Goal: Task Accomplishment & Management: Complete application form

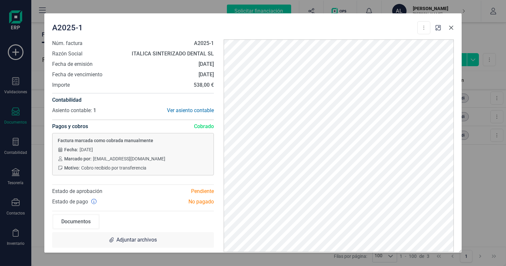
click at [450, 26] on icon "button" at bounding box center [451, 28] width 4 height 4
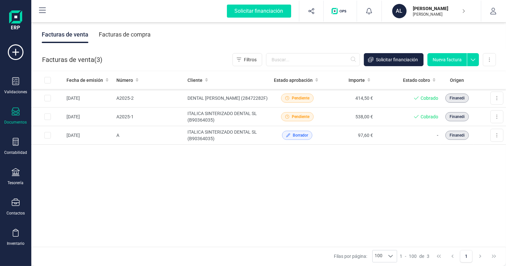
click at [446, 63] on button "Nueva factura" at bounding box center [446, 59] width 39 height 13
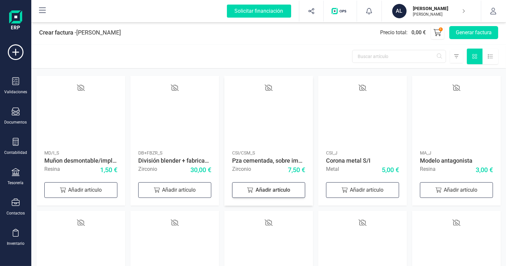
click at [279, 188] on div "Añadir artículo" at bounding box center [268, 190] width 73 height 16
drag, startPoint x: 275, startPoint y: 188, endPoint x: 261, endPoint y: 188, distance: 14.3
click at [261, 188] on input "1" at bounding box center [268, 189] width 36 height 14
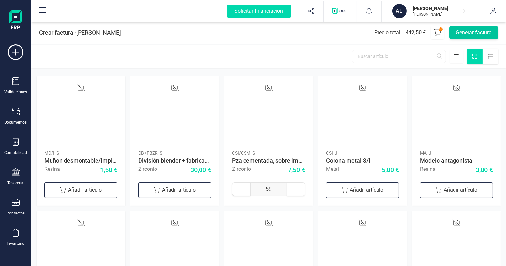
type input "59"
click at [465, 30] on button "Generar factura" at bounding box center [473, 32] width 49 height 13
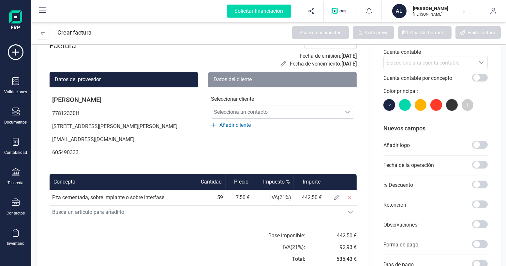
scroll to position [29, 0]
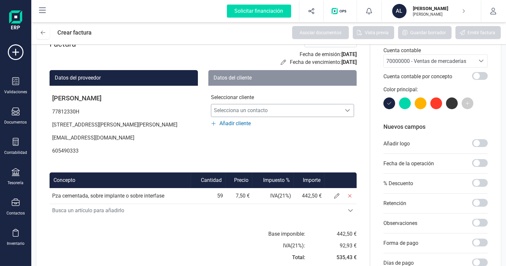
click at [272, 111] on span "Selecciona un contacto" at bounding box center [276, 110] width 130 height 13
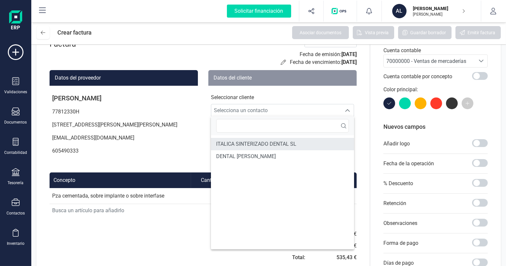
click at [260, 143] on span "ITALICA SINTERIZADO DENTAL SL" at bounding box center [256, 144] width 80 height 8
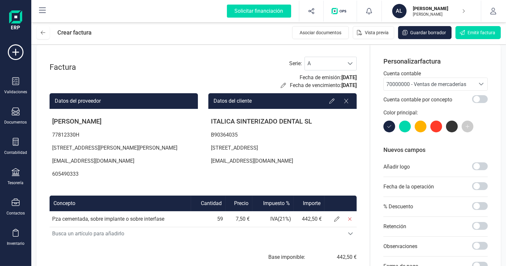
scroll to position [0, 0]
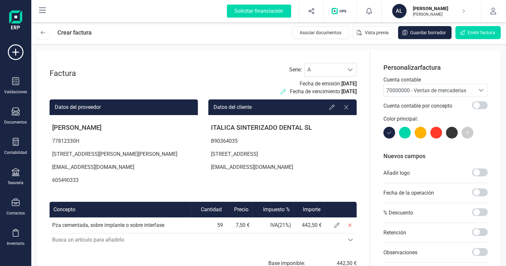
click at [280, 91] on icon at bounding box center [282, 91] width 5 height 5
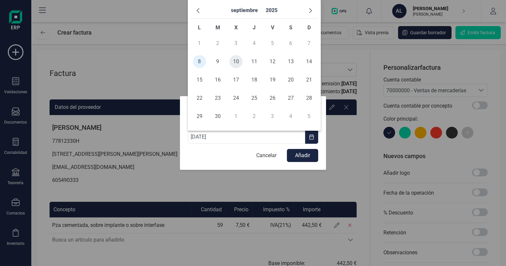
click at [240, 63] on span "10" at bounding box center [235, 61] width 13 height 13
type input "[DATE]"
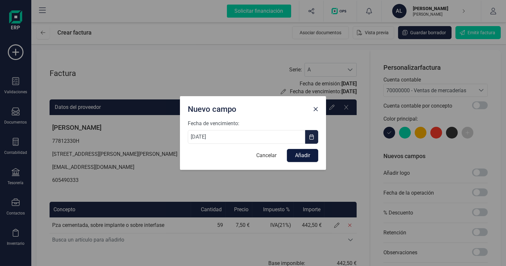
click at [306, 154] on button "Añadir" at bounding box center [302, 155] width 31 height 13
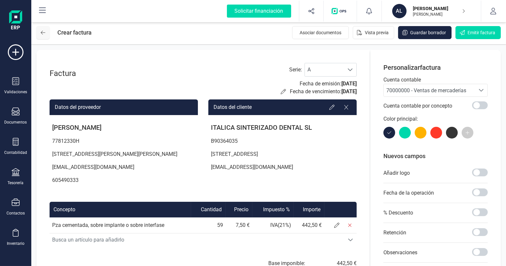
click at [41, 36] on button at bounding box center [42, 32] width 13 height 13
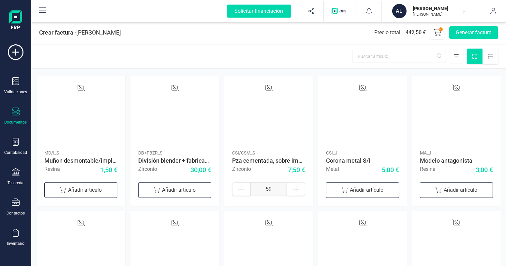
click at [18, 118] on div "Documentos" at bounding box center [16, 115] width 26 height 17
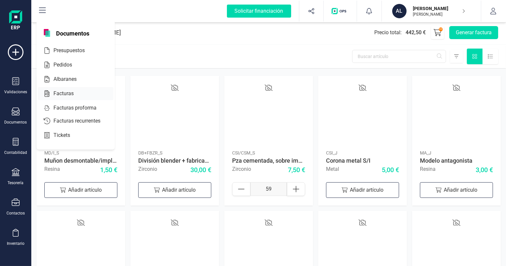
click at [51, 93] on span "Facturas" at bounding box center [68, 94] width 35 height 8
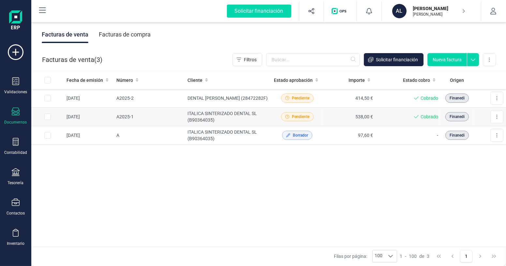
click at [215, 111] on td "ITALICA SINTERIZADO DENTAL SL (B90364035)" at bounding box center [228, 116] width 86 height 19
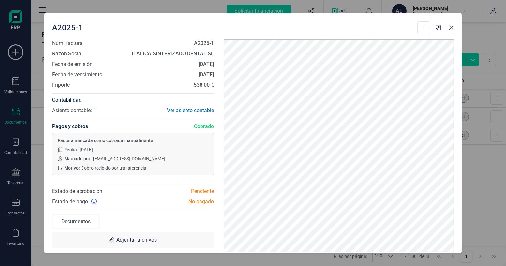
click at [451, 27] on icon "button" at bounding box center [451, 28] width 4 height 4
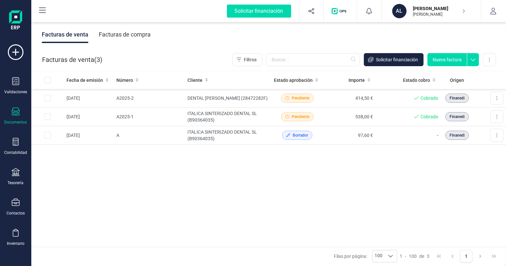
click at [438, 61] on button "Nueva factura" at bounding box center [446, 59] width 39 height 13
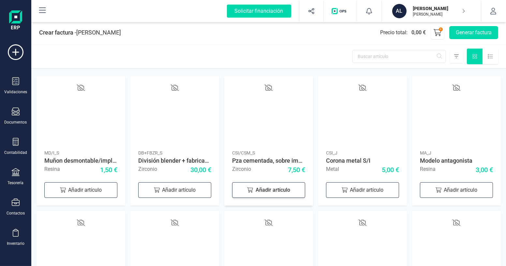
click at [258, 193] on div "Añadir artículo" at bounding box center [268, 190] width 73 height 16
drag, startPoint x: 272, startPoint y: 189, endPoint x: 256, endPoint y: 188, distance: 16.0
click at [256, 188] on input "1" at bounding box center [268, 189] width 36 height 14
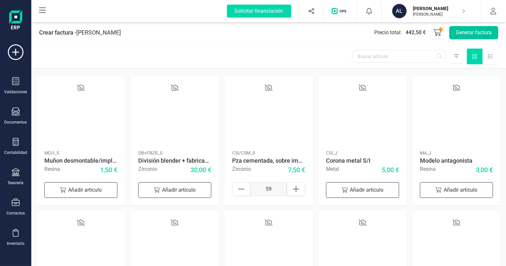
type input "59"
click at [459, 34] on button "Generar factura" at bounding box center [473, 32] width 49 height 13
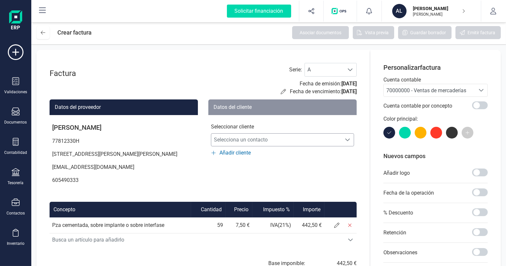
click at [268, 142] on span "Selecciona un contacto" at bounding box center [276, 139] width 130 height 13
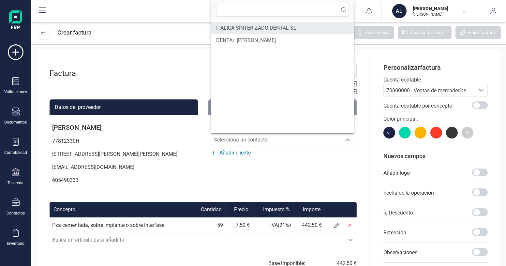
click at [247, 26] on span "ITALICA SINTERIZADO DENTAL SL" at bounding box center [256, 28] width 80 height 8
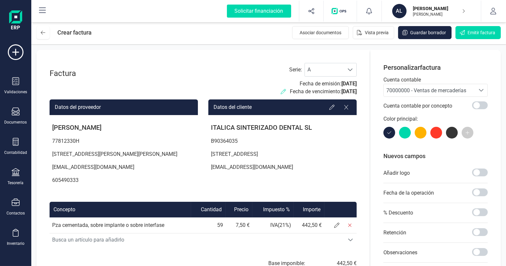
click at [280, 90] on icon at bounding box center [282, 91] width 5 height 5
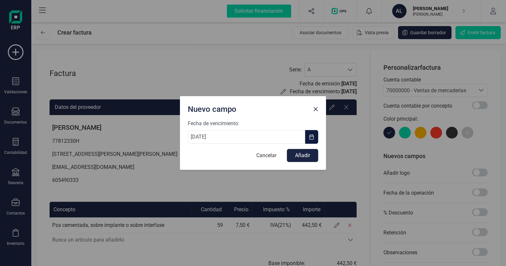
click at [312, 136] on span "button" at bounding box center [311, 136] width 5 height 5
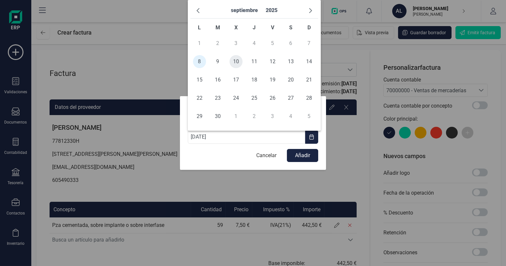
click at [232, 63] on span "10" at bounding box center [235, 61] width 13 height 13
type input "[DATE]"
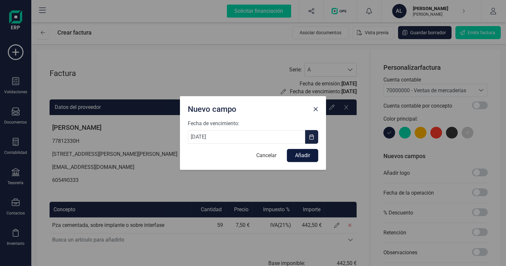
click at [299, 160] on button "Añadir" at bounding box center [302, 155] width 31 height 13
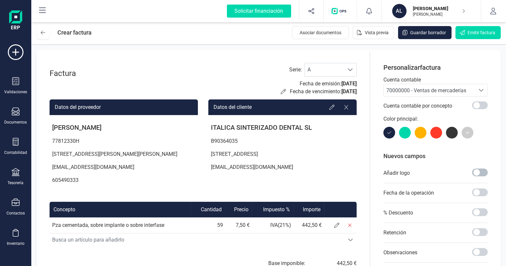
click at [482, 170] on span at bounding box center [480, 172] width 16 height 8
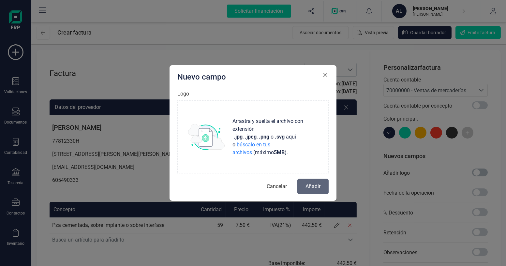
scroll to position [3, 2]
click at [280, 154] on p "Arrastra y suelta el archivo con extensión .jpg , .jpeg , .png o .svg aquí o bú…" at bounding box center [274, 136] width 88 height 39
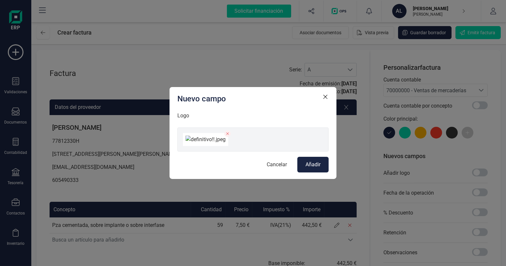
click at [315, 168] on span "Añadir" at bounding box center [312, 165] width 15 height 8
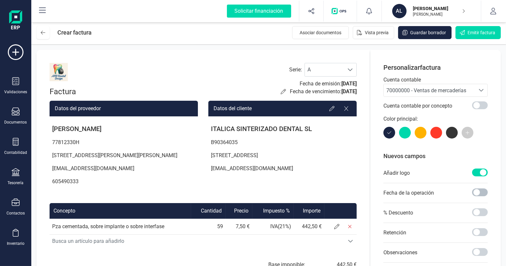
click at [483, 193] on span at bounding box center [480, 192] width 16 height 8
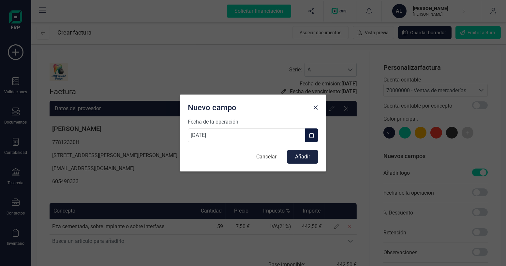
click at [309, 136] on span "button" at bounding box center [311, 135] width 5 height 5
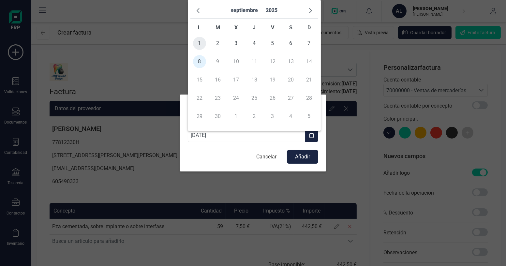
click at [204, 43] on span "1" at bounding box center [199, 43] width 13 height 13
type input "[DATE]"
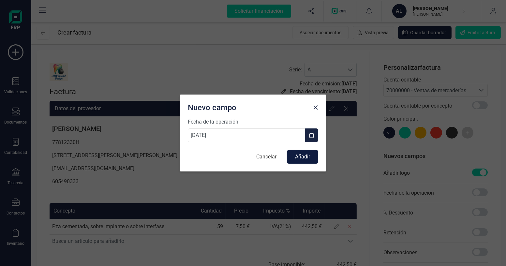
click at [307, 157] on button "Añadir" at bounding box center [302, 157] width 31 height 14
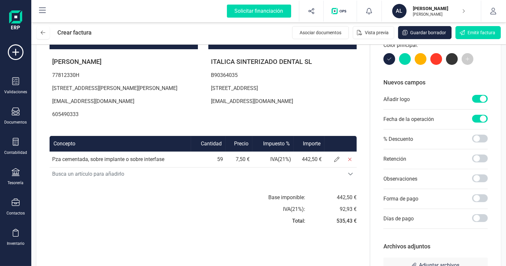
scroll to position [89, 0]
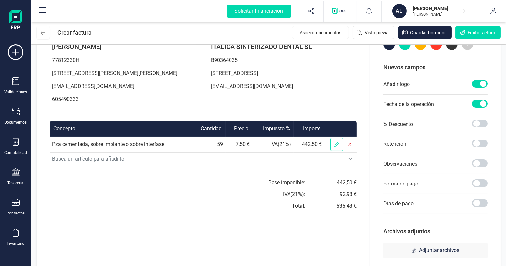
click at [332, 151] on span at bounding box center [336, 144] width 13 height 13
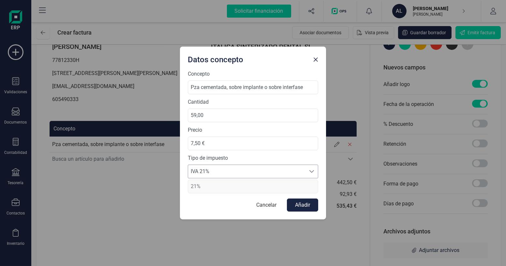
click at [222, 172] on span "IVA 21%" at bounding box center [246, 171] width 117 height 13
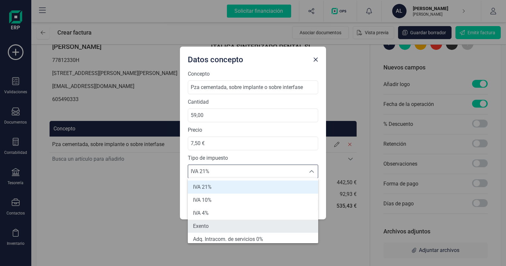
click at [214, 222] on li "Exento" at bounding box center [253, 226] width 130 height 13
type input "0%"
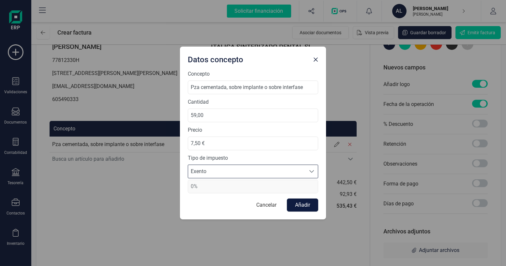
click at [290, 206] on button "Añadir" at bounding box center [302, 204] width 31 height 13
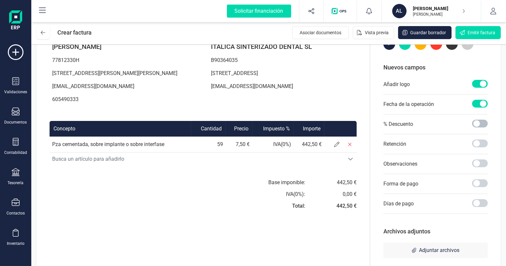
click at [479, 123] on span at bounding box center [480, 124] width 16 height 8
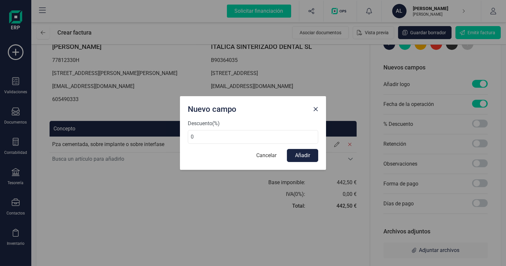
drag, startPoint x: 195, startPoint y: 138, endPoint x: 181, endPoint y: 136, distance: 14.6
click at [181, 136] on div "Descuento (%) 0 Cancelar Añadir" at bounding box center [253, 145] width 146 height 50
type input "20"
click at [303, 152] on button "Añadir" at bounding box center [302, 155] width 31 height 13
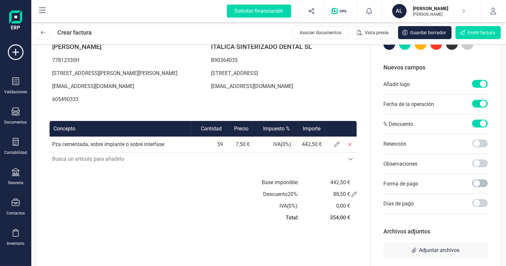
click at [478, 180] on span at bounding box center [480, 183] width 16 height 8
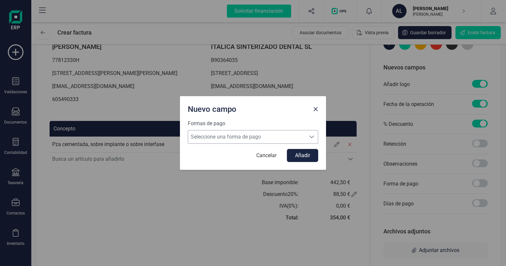
click at [260, 140] on span "Seleccione una forma de pago" at bounding box center [246, 136] width 117 height 13
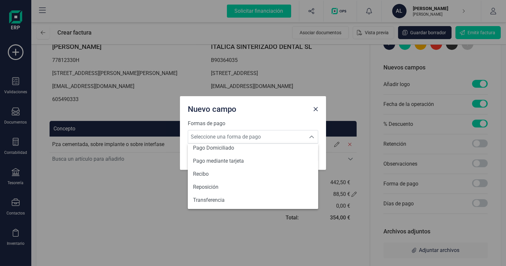
scroll to position [239, 0]
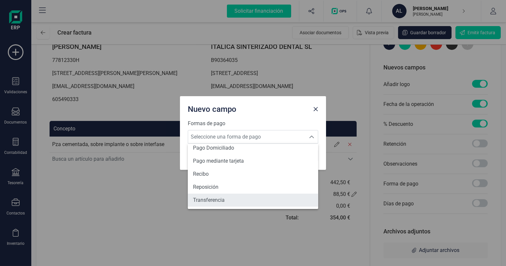
click at [230, 196] on li "Transferencia" at bounding box center [253, 199] width 130 height 13
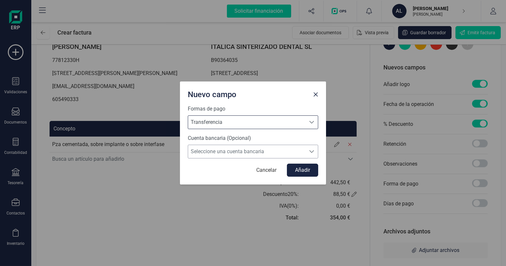
click at [232, 152] on span "Seleccione una cuenta bancaria" at bounding box center [246, 151] width 117 height 13
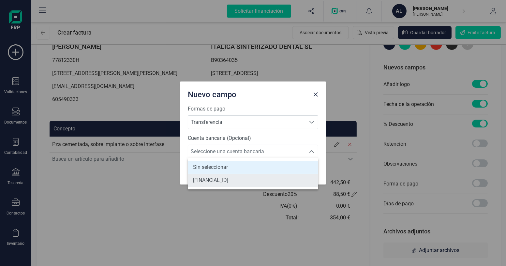
click at [228, 177] on span "[FINANCIAL_ID]" at bounding box center [210, 180] width 35 height 8
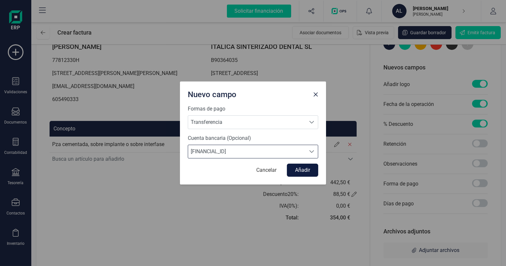
click at [303, 171] on button "Añadir" at bounding box center [302, 170] width 31 height 13
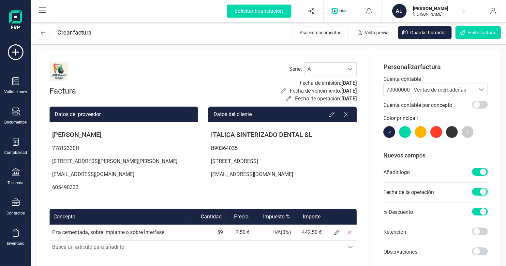
scroll to position [0, 0]
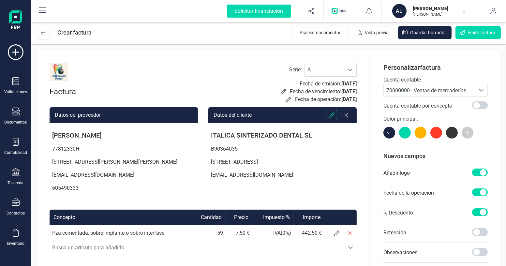
click at [332, 113] on icon at bounding box center [331, 114] width 5 height 5
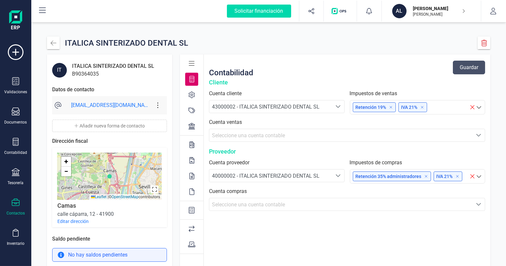
click at [83, 128] on button "Añadir nueva forma de contacto" at bounding box center [109, 126] width 115 height 12
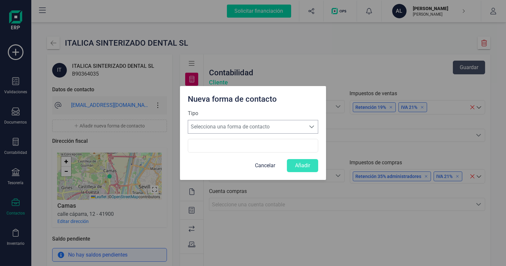
click at [226, 130] on span "Selecciona una forma de contacto" at bounding box center [246, 126] width 117 height 13
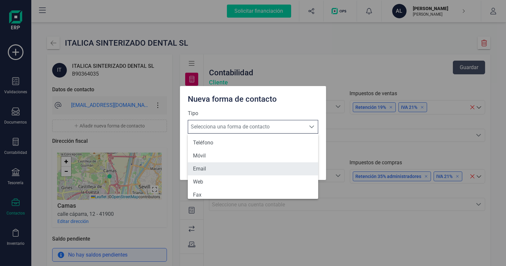
click at [204, 168] on li "Email" at bounding box center [253, 168] width 130 height 13
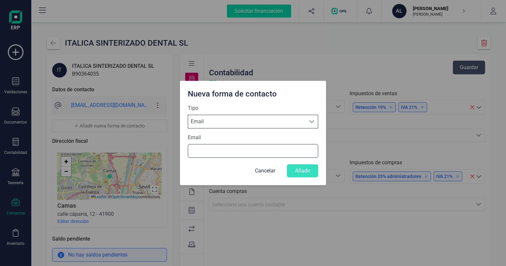
click at [208, 150] on input "Email" at bounding box center [253, 151] width 130 height 14
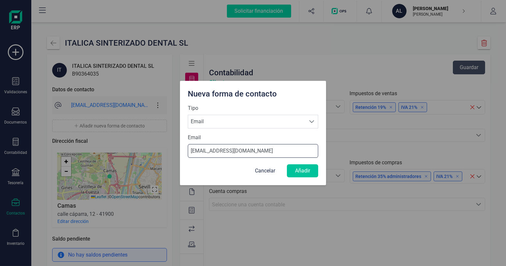
type input "[EMAIL_ADDRESS][DOMAIN_NAME]"
click at [293, 171] on button "Añadir" at bounding box center [302, 170] width 31 height 13
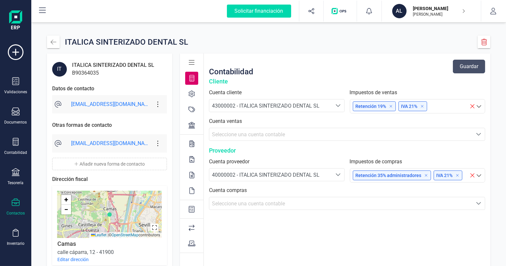
scroll to position [0, 0]
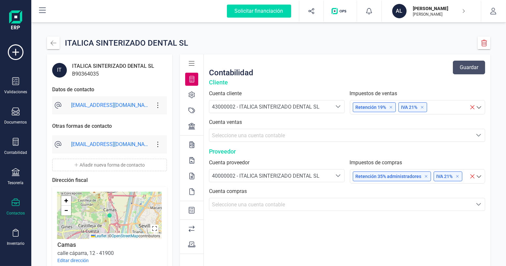
click at [196, 93] on div at bounding box center [191, 94] width 13 height 13
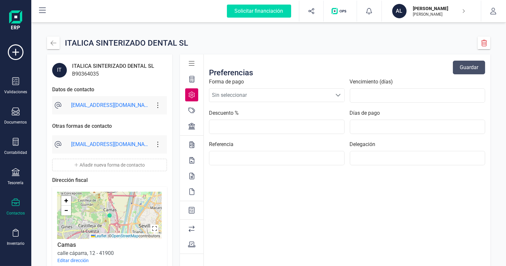
click at [252, 95] on span "Sin seleccionar" at bounding box center [270, 95] width 122 height 13
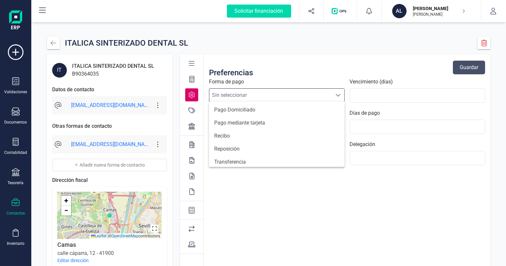
scroll to position [239, 0]
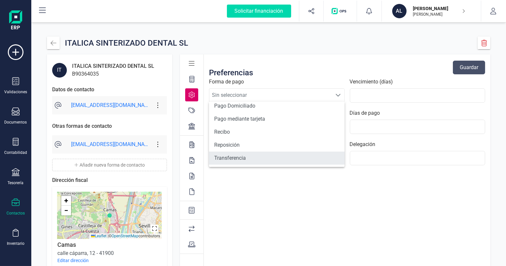
click at [239, 155] on li "Transferencia" at bounding box center [277, 157] width 136 height 13
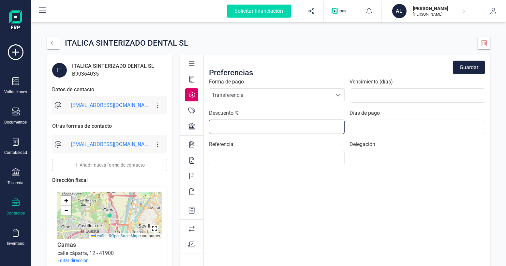
click at [233, 128] on input "text" at bounding box center [277, 127] width 136 height 14
type input "20"
click at [476, 70] on button "Guardar" at bounding box center [468, 68] width 32 height 14
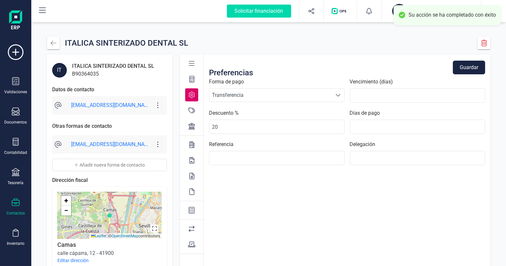
click at [195, 80] on div at bounding box center [191, 79] width 13 height 13
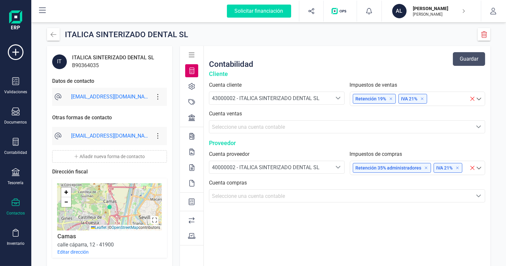
scroll to position [0, 0]
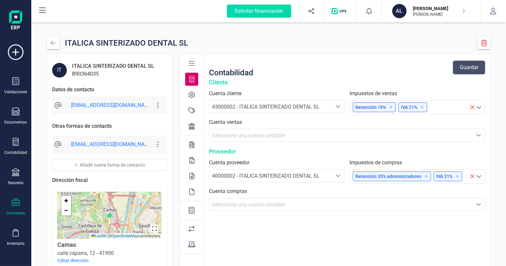
click at [191, 93] on icon at bounding box center [191, 95] width 7 height 7
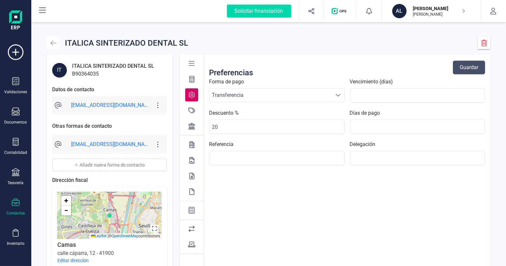
click at [51, 41] on icon "button" at bounding box center [53, 43] width 7 height 7
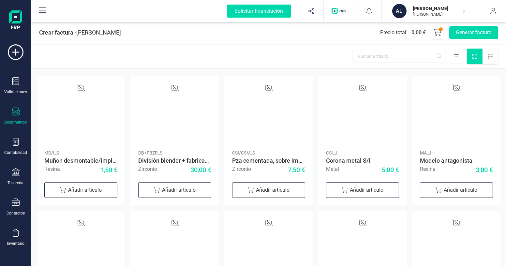
click at [12, 109] on icon at bounding box center [16, 111] width 8 height 8
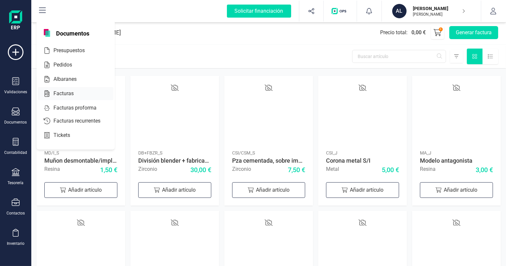
click at [59, 94] on span "Facturas" at bounding box center [68, 94] width 35 height 8
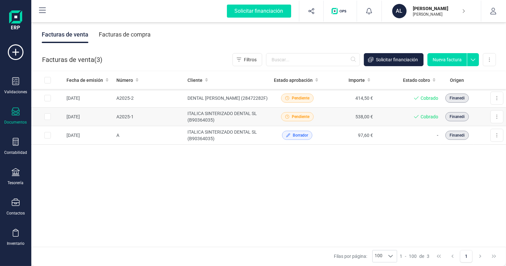
click at [241, 113] on td "ITALICA SINTERIZADO DENTAL SL (B90364035)" at bounding box center [228, 116] width 86 height 19
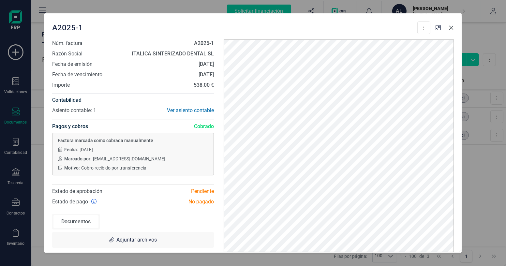
click at [449, 28] on icon "button" at bounding box center [450, 27] width 5 height 5
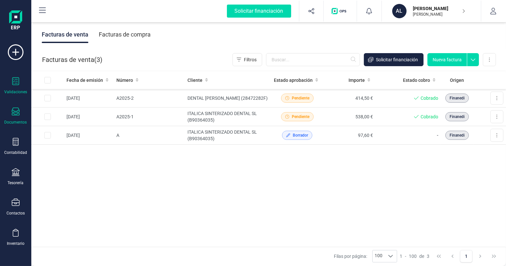
click at [18, 81] on icon at bounding box center [16, 81] width 8 height 8
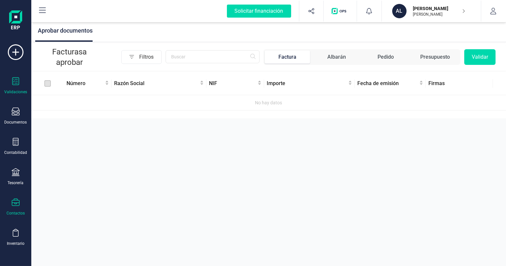
click at [17, 200] on icon at bounding box center [16, 201] width 8 height 7
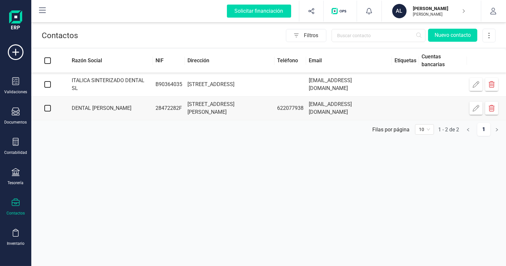
click at [473, 83] on icon "button" at bounding box center [475, 84] width 7 height 7
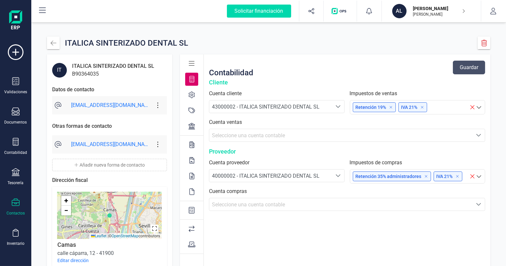
click at [189, 97] on icon at bounding box center [191, 95] width 7 height 7
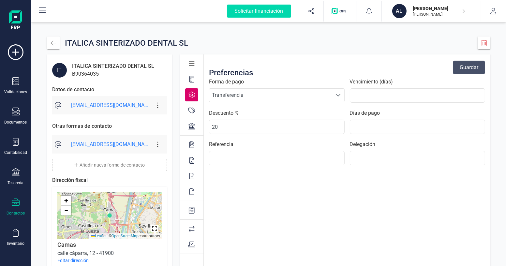
click at [191, 109] on icon at bounding box center [191, 110] width 7 height 7
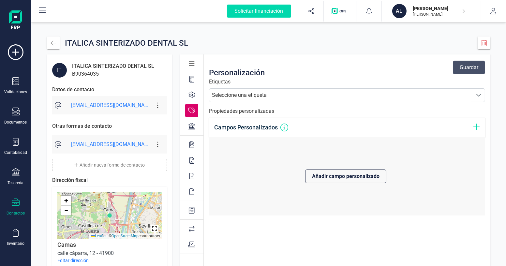
click at [280, 96] on div "Seleccione una etiqueta" at bounding box center [340, 95] width 263 height 13
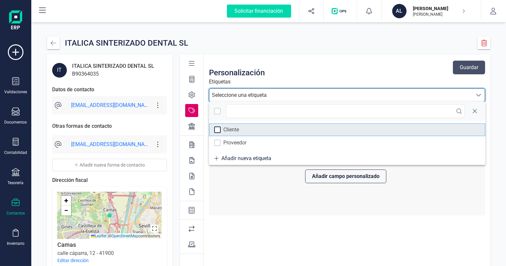
click at [217, 129] on div at bounding box center [217, 129] width 7 height 7
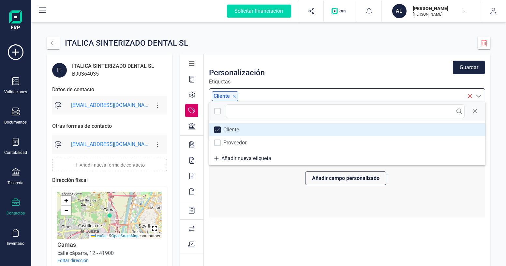
click at [461, 68] on button "Guardar" at bounding box center [468, 68] width 32 height 14
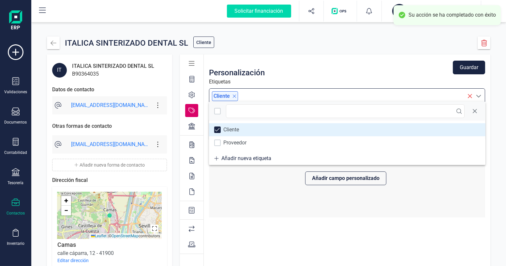
click at [192, 79] on icon at bounding box center [191, 79] width 5 height 7
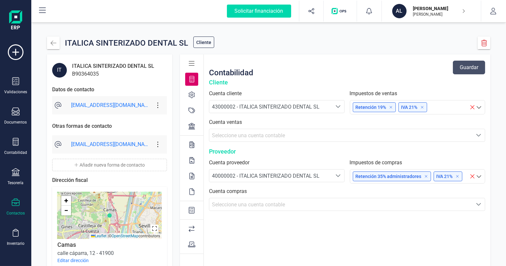
click at [338, 106] on icon "Seleccione una cuenta" at bounding box center [337, 106] width 5 height 5
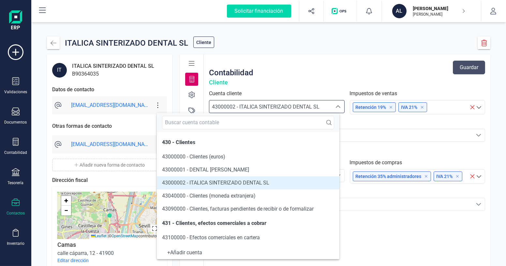
click at [338, 106] on icon "Seleccione una cuenta" at bounding box center [337, 106] width 5 height 5
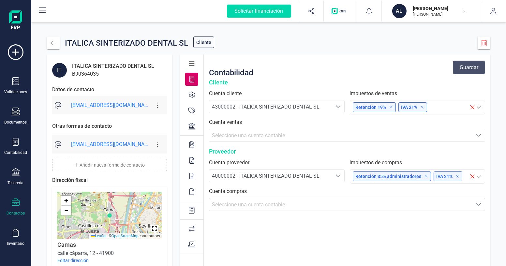
click at [480, 107] on icon at bounding box center [478, 107] width 7 height 7
click at [422, 107] on icon at bounding box center [422, 107] width 4 height 4
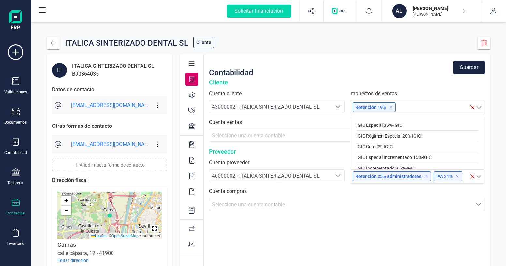
click at [390, 106] on icon at bounding box center [391, 107] width 4 height 4
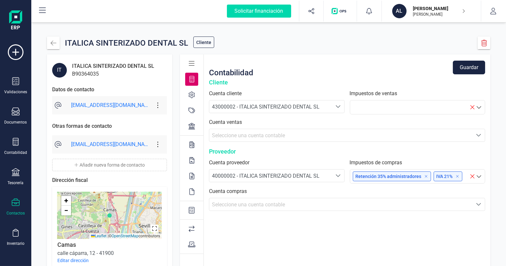
click at [392, 62] on div "Contabilidad Guardar" at bounding box center [347, 67] width 276 height 21
click at [55, 40] on icon "button" at bounding box center [53, 43] width 7 height 7
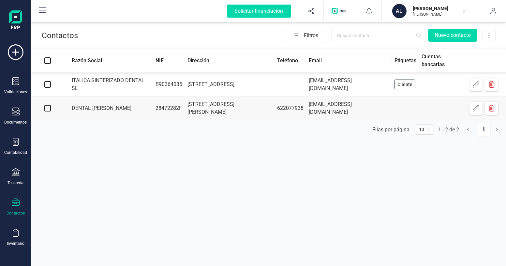
click at [473, 111] on button "button" at bounding box center [475, 108] width 13 height 13
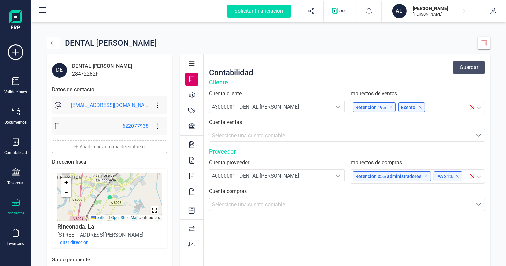
click at [54, 45] on icon "button" at bounding box center [53, 43] width 7 height 7
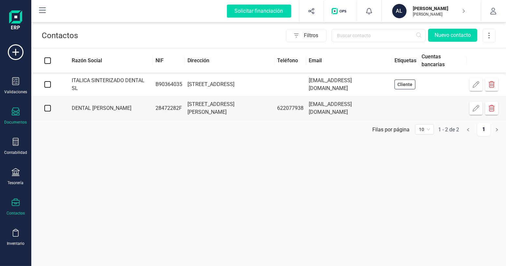
click at [16, 115] on div at bounding box center [16, 111] width 8 height 9
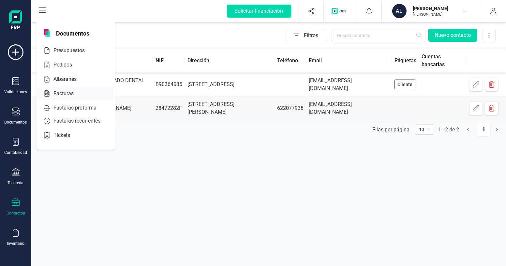
click at [75, 93] on div at bounding box center [80, 94] width 12 height 8
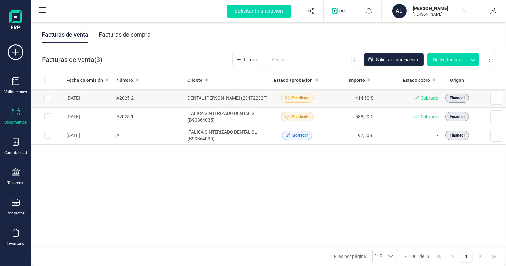
click at [235, 94] on td "DENTAL [PERSON_NAME] (28472282F)" at bounding box center [228, 98] width 86 height 19
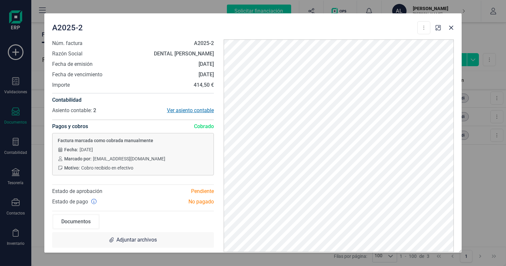
click at [196, 110] on div "Ver asiento contable" at bounding box center [173, 111] width 81 height 8
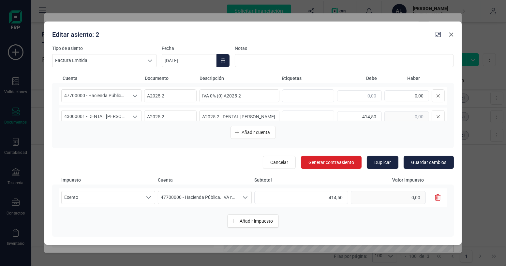
click at [450, 36] on icon "button" at bounding box center [450, 34] width 5 height 5
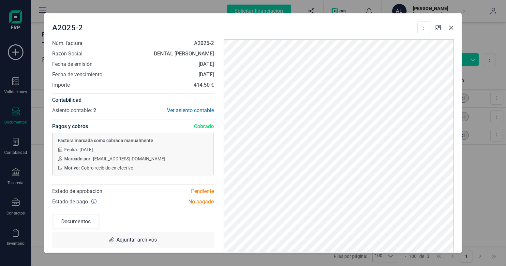
click at [453, 29] on icon "button" at bounding box center [450, 27] width 5 height 5
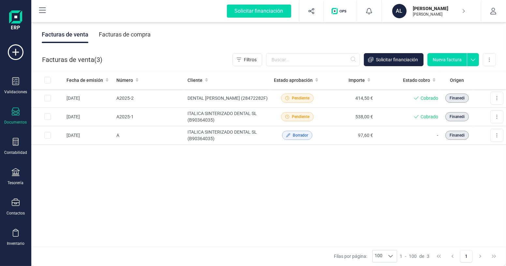
click at [446, 59] on button "Nueva factura" at bounding box center [446, 59] width 39 height 13
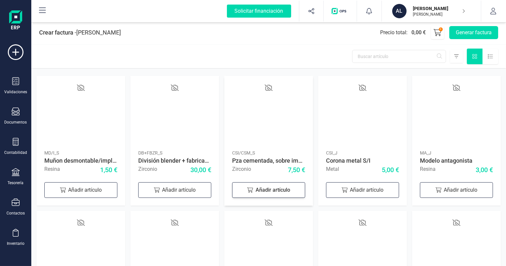
click at [257, 186] on div "Añadir artículo" at bounding box center [268, 190] width 73 height 16
drag, startPoint x: 270, startPoint y: 187, endPoint x: 264, endPoint y: 187, distance: 6.2
click at [265, 187] on input "1" at bounding box center [268, 189] width 36 height 14
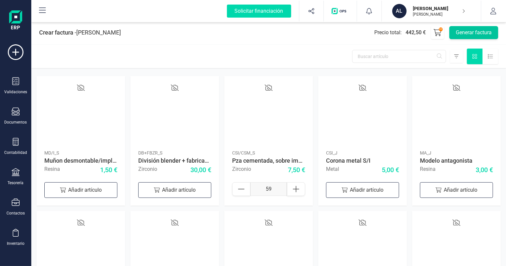
type input "59"
click at [482, 32] on button "Generar factura" at bounding box center [473, 32] width 49 height 13
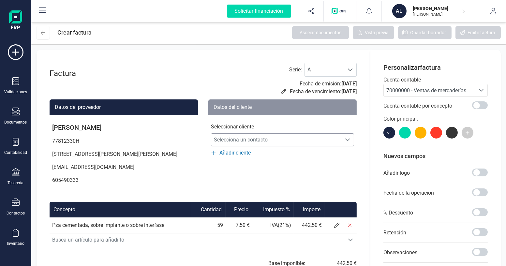
click at [287, 143] on span "Selecciona un contacto" at bounding box center [276, 139] width 130 height 13
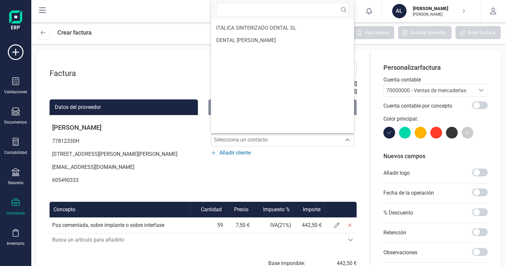
click at [19, 210] on div "Contactos" at bounding box center [16, 212] width 18 height 5
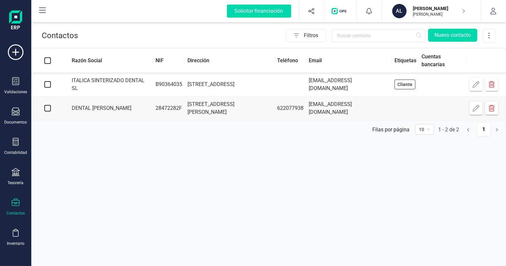
click at [477, 108] on icon "button" at bounding box center [475, 108] width 7 height 7
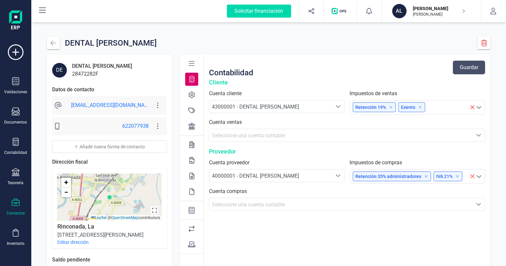
click at [190, 107] on icon at bounding box center [191, 110] width 7 height 7
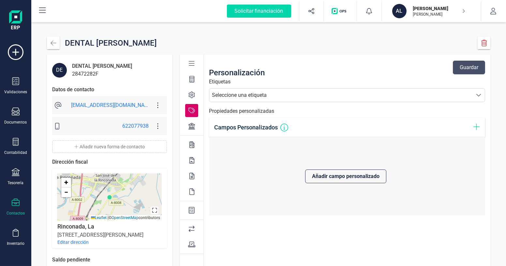
click at [485, 94] on div "Personalización Guardar Etiquetas Seleccione una etiqueta Propiedades personali…" at bounding box center [347, 136] width 286 height 158
click at [482, 94] on div at bounding box center [478, 95] width 12 height 13
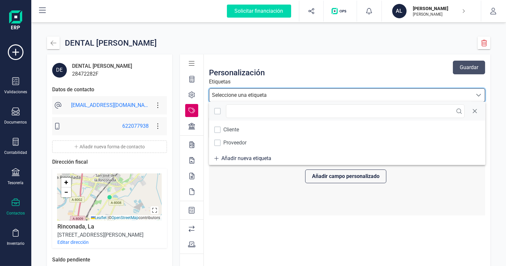
scroll to position [4, 28]
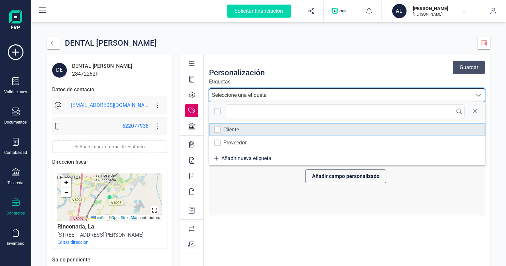
click at [250, 130] on li "Cliente" at bounding box center [347, 129] width 276 height 13
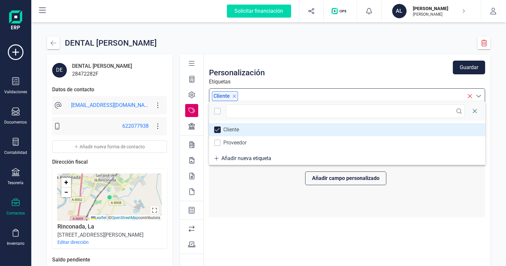
click at [468, 68] on button "Guardar" at bounding box center [468, 68] width 32 height 14
click at [58, 44] on button "button" at bounding box center [53, 42] width 13 height 13
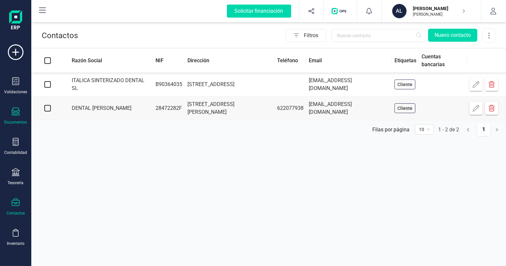
click at [15, 116] on div at bounding box center [16, 111] width 8 height 9
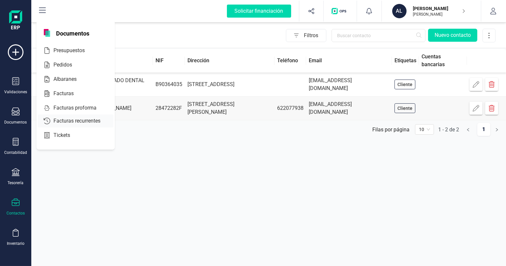
click at [69, 98] on div "Facturas" at bounding box center [76, 93] width 76 height 13
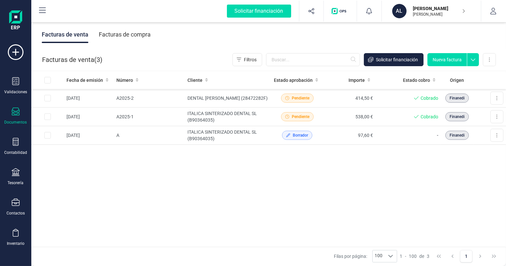
click at [434, 67] on div "Facturas de venta ( 3 ) Filtros Solicitar financiación Nueva factura Importar C…" at bounding box center [269, 60] width 474 height 22
click at [436, 61] on button "Nueva factura" at bounding box center [446, 59] width 39 height 13
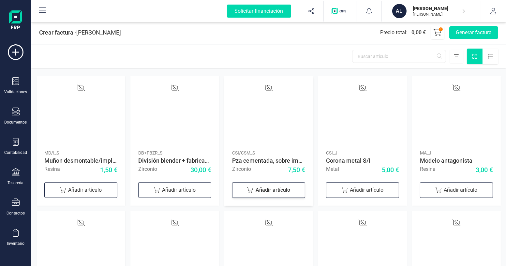
click at [270, 190] on div "Añadir artículo" at bounding box center [268, 190] width 73 height 16
drag, startPoint x: 274, startPoint y: 189, endPoint x: 260, endPoint y: 189, distance: 14.0
click at [260, 189] on input "1" at bounding box center [268, 189] width 36 height 14
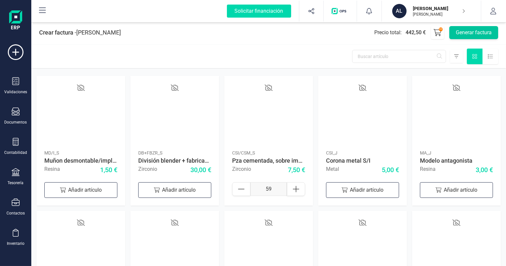
type input "59"
click at [462, 34] on button "Generar factura" at bounding box center [473, 32] width 49 height 13
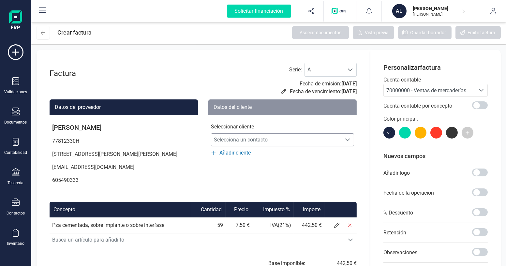
click at [267, 138] on span "Selecciona un contacto" at bounding box center [276, 139] width 130 height 13
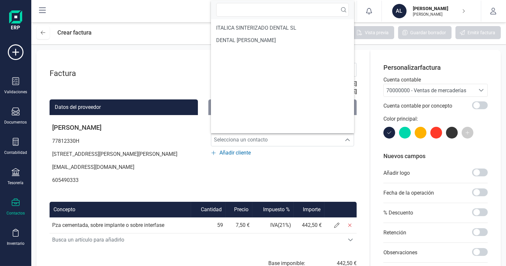
click at [15, 207] on div at bounding box center [16, 202] width 8 height 9
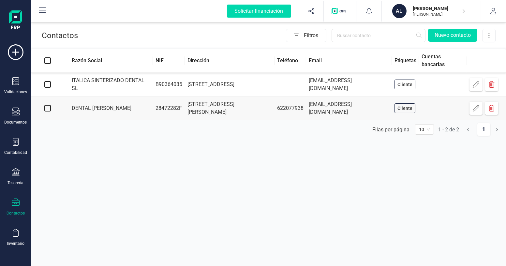
click at [473, 85] on icon "button" at bounding box center [475, 84] width 7 height 7
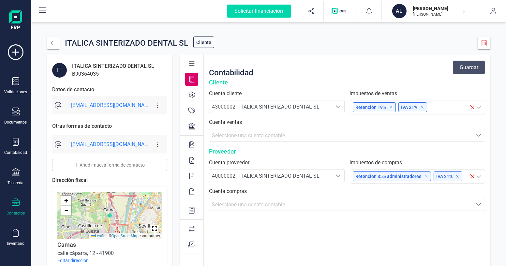
click at [480, 107] on icon at bounding box center [478, 107] width 7 height 7
click at [422, 107] on icon at bounding box center [422, 107] width 2 height 2
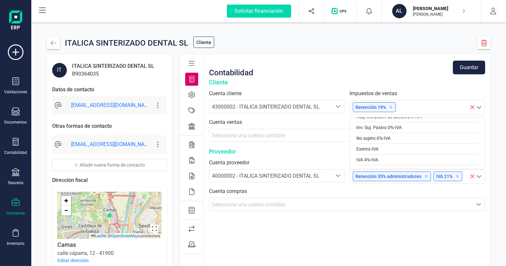
scroll to position [95, 0]
click at [402, 146] on div "Exento - IVA" at bounding box center [417, 148] width 122 height 11
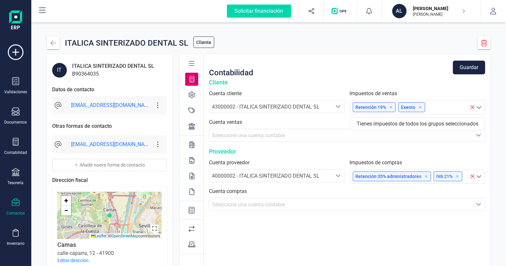
click at [476, 70] on button "Guardar" at bounding box center [468, 68] width 32 height 14
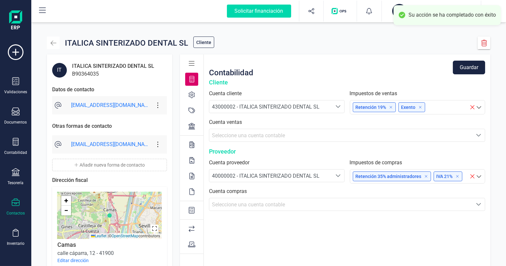
click at [55, 45] on icon "button" at bounding box center [53, 43] width 7 height 7
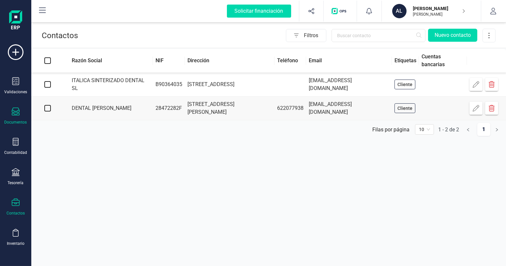
click at [10, 118] on div "Documentos" at bounding box center [16, 115] width 26 height 17
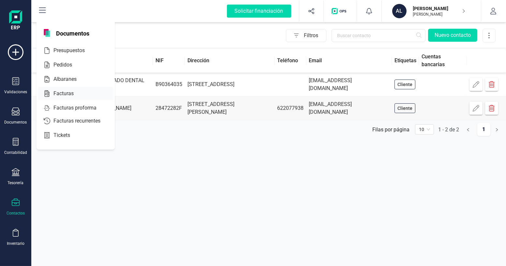
click at [66, 94] on span "Facturas" at bounding box center [68, 94] width 35 height 8
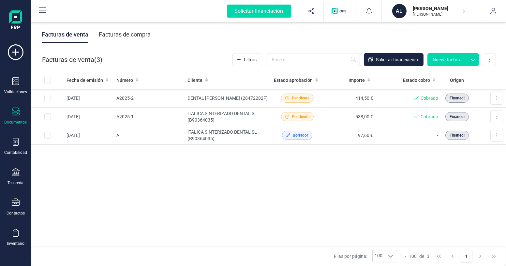
click at [442, 62] on button "Nueva factura" at bounding box center [446, 59] width 39 height 13
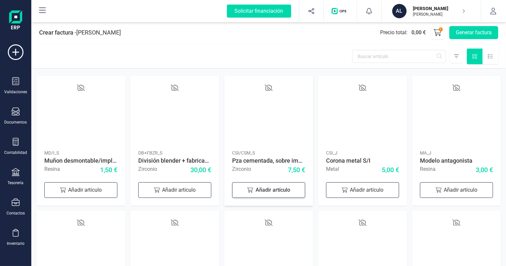
click at [284, 188] on div "Añadir artículo" at bounding box center [268, 190] width 73 height 16
drag, startPoint x: 271, startPoint y: 189, endPoint x: 247, endPoint y: 189, distance: 24.1
click at [247, 189] on div "1" at bounding box center [268, 189] width 73 height 14
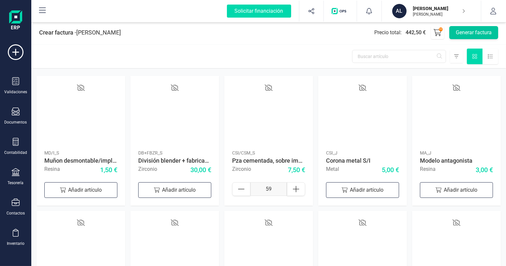
type input "59"
click at [472, 34] on button "Generar factura" at bounding box center [473, 32] width 49 height 13
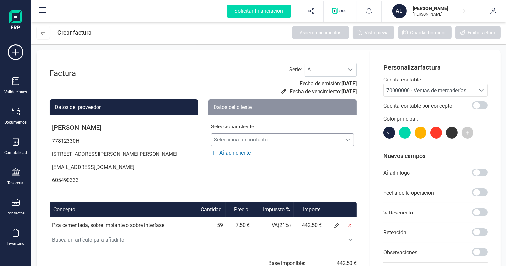
click at [287, 145] on span "Selecciona un contacto" at bounding box center [276, 139] width 130 height 13
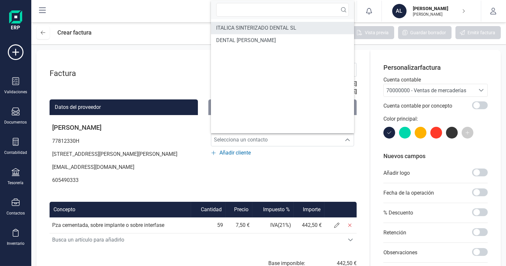
click at [249, 27] on span "ITALICA SINTERIZADO DENTAL SL" at bounding box center [256, 28] width 80 height 8
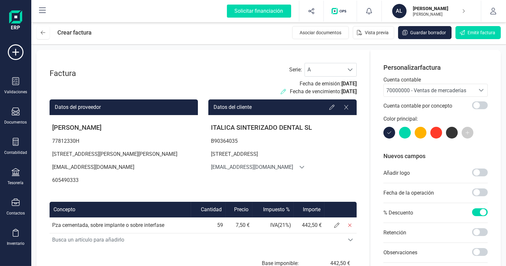
click at [280, 93] on icon at bounding box center [282, 91] width 5 height 5
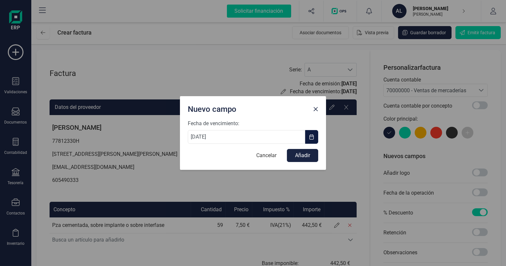
click at [310, 138] on span "button" at bounding box center [311, 136] width 5 height 5
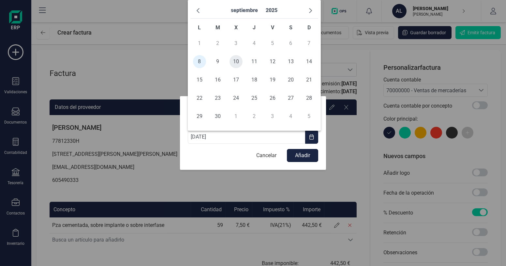
click at [234, 63] on span "10" at bounding box center [235, 61] width 13 height 13
type input "[DATE]"
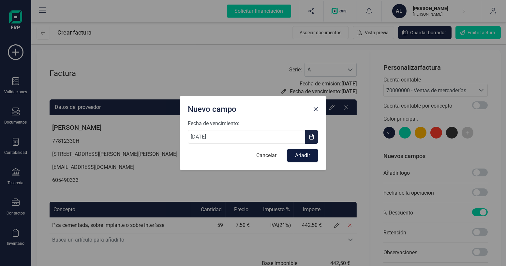
click at [297, 157] on button "Añadir" at bounding box center [302, 155] width 31 height 13
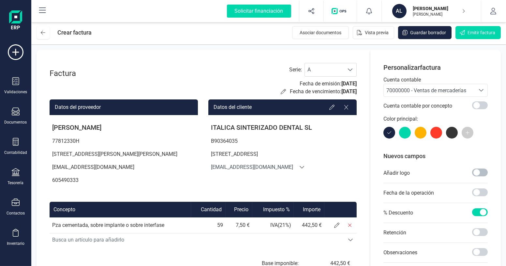
click at [478, 175] on span at bounding box center [480, 172] width 16 height 8
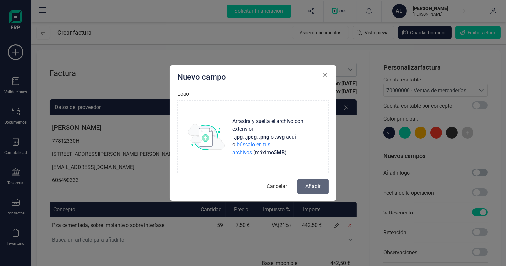
scroll to position [3, 2]
click at [259, 130] on span "Arrastra y suelta el archivo con extensión" at bounding box center [273, 125] width 83 height 16
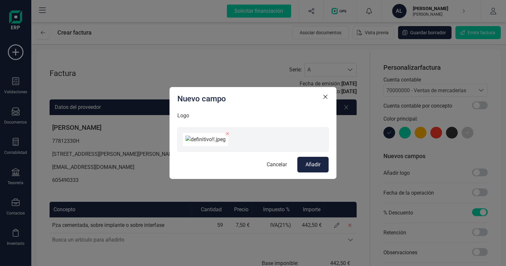
click at [308, 168] on span "Añadir" at bounding box center [312, 165] width 15 height 8
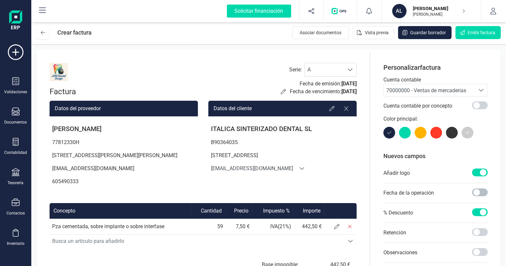
click at [479, 191] on span at bounding box center [480, 192] width 16 height 8
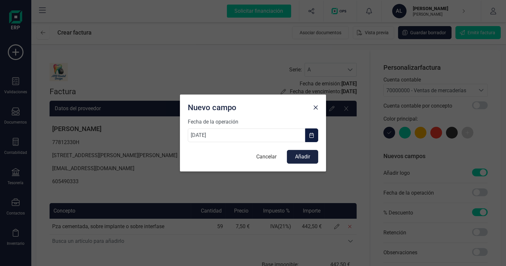
click at [317, 138] on button "button" at bounding box center [311, 135] width 13 height 14
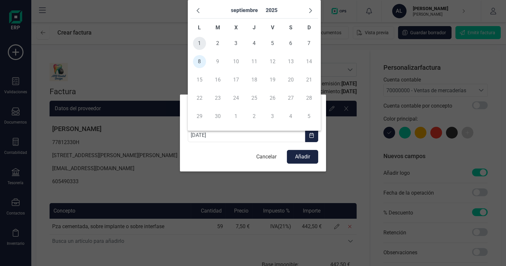
click at [202, 43] on span "1" at bounding box center [199, 43] width 13 height 13
type input "[DATE]"
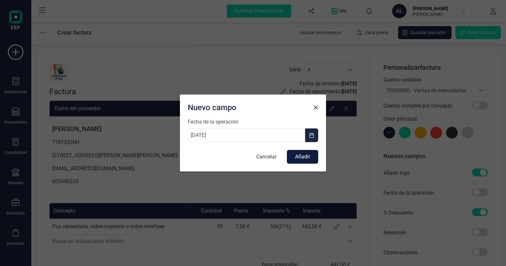
click at [295, 156] on button "Añadir" at bounding box center [302, 157] width 31 height 14
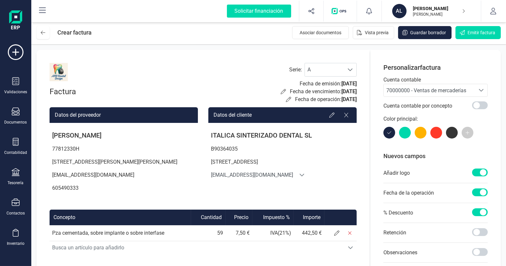
click at [481, 92] on icon "Seleccione una cuenta" at bounding box center [480, 90] width 5 height 5
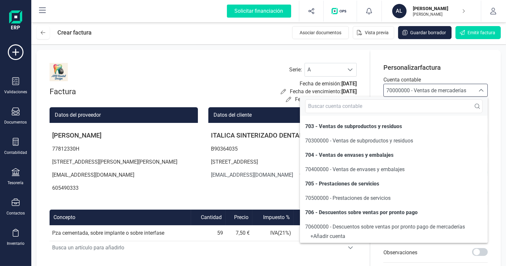
scroll to position [89, 0]
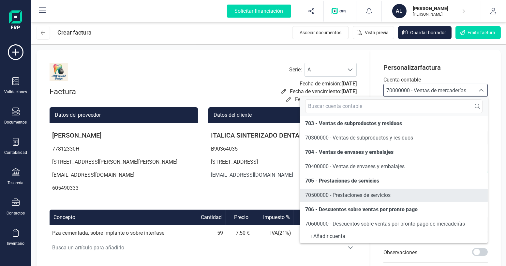
click at [390, 195] on span "70500000 - Prestaciones de servicios" at bounding box center [347, 195] width 85 height 6
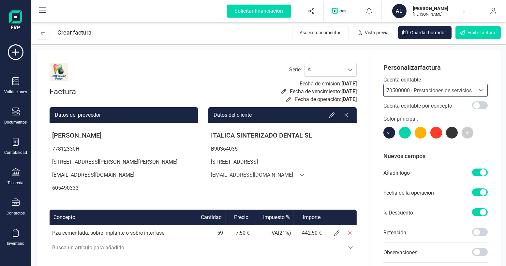
click at [478, 96] on div "70500000 - Prestaciones de servicios 70500000 - Prestaciones de servicios 70500…" at bounding box center [435, 90] width 104 height 13
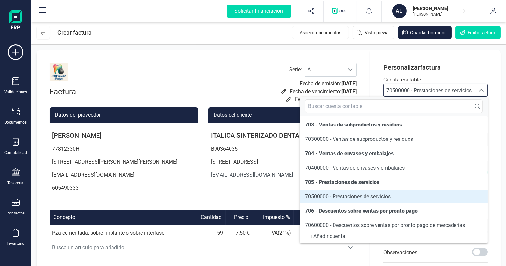
scroll to position [90, 0]
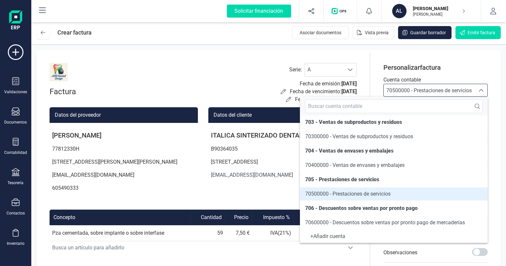
click at [382, 191] on span "70500000 - Prestaciones de servicios" at bounding box center [347, 194] width 85 height 6
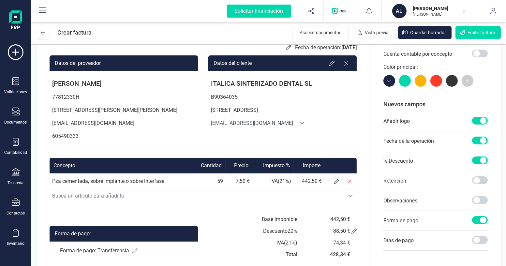
scroll to position [89, 0]
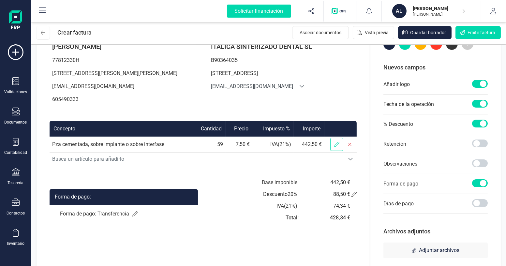
click at [335, 147] on icon at bounding box center [336, 144] width 5 height 5
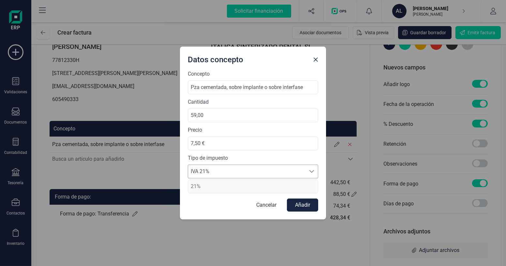
click at [218, 168] on span "IVA 21%" at bounding box center [246, 171] width 117 height 13
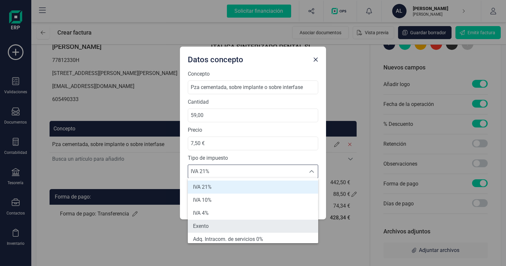
click at [208, 225] on li "Exento" at bounding box center [253, 226] width 130 height 13
type input "0%"
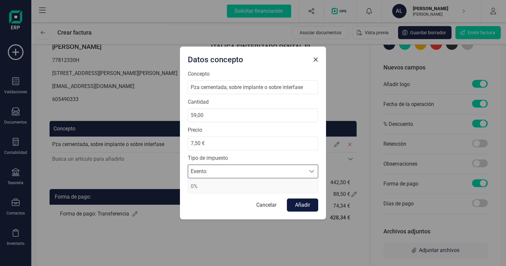
click at [300, 206] on button "Añadir" at bounding box center [302, 204] width 31 height 13
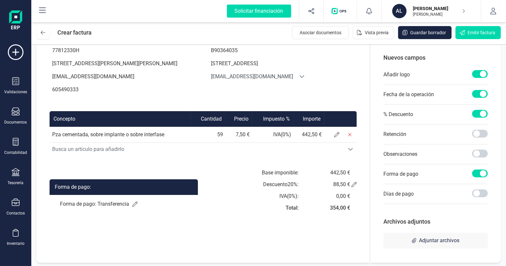
scroll to position [99, 0]
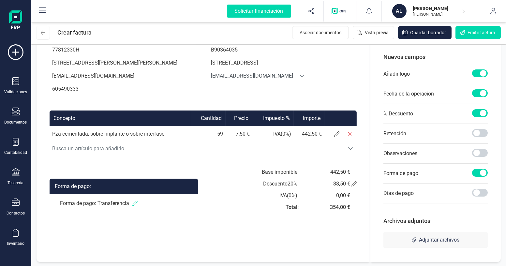
click at [133, 206] on icon at bounding box center [134, 203] width 5 height 5
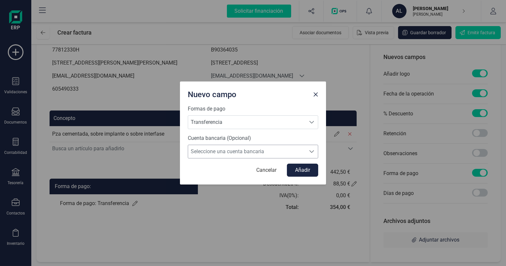
click at [231, 150] on span "Seleccione una cuenta bancaria" at bounding box center [246, 151] width 117 height 13
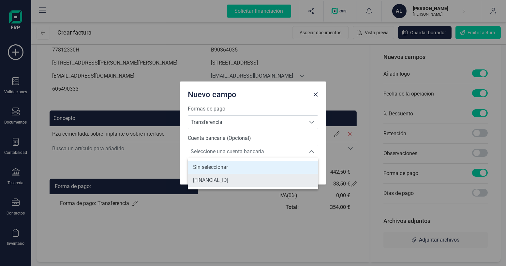
click at [227, 177] on span "[FINANCIAL_ID]" at bounding box center [210, 180] width 35 height 8
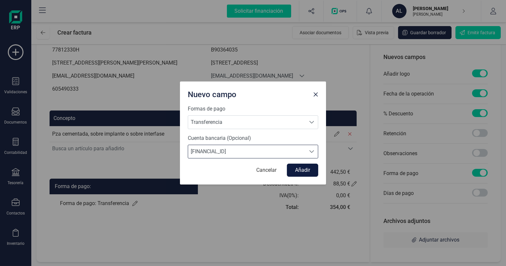
click at [294, 166] on button "Añadir" at bounding box center [302, 170] width 31 height 13
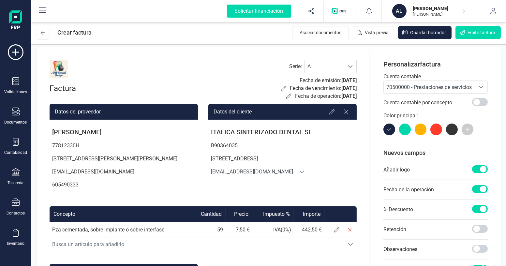
scroll to position [0, 0]
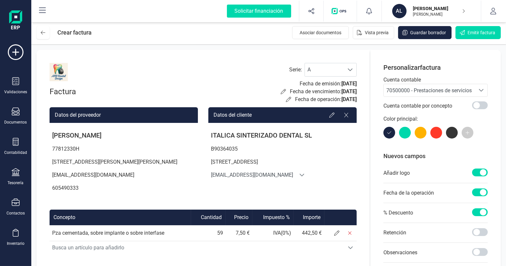
click at [299, 176] on icon at bounding box center [301, 175] width 5 height 3
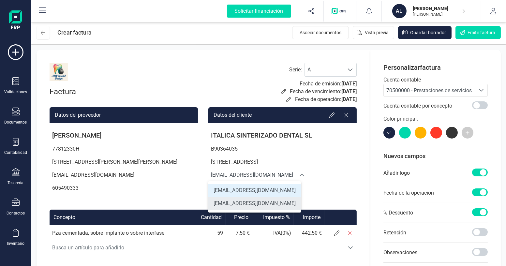
click at [271, 200] on span "[EMAIL_ADDRESS][DOMAIN_NAME]" at bounding box center [254, 203] width 82 height 8
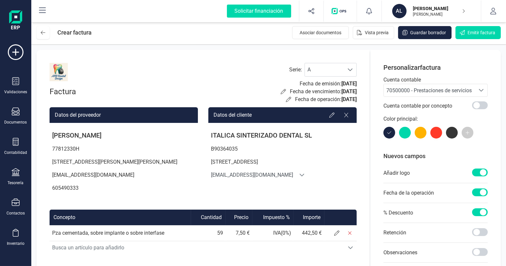
click at [299, 174] on icon at bounding box center [301, 174] width 5 height 5
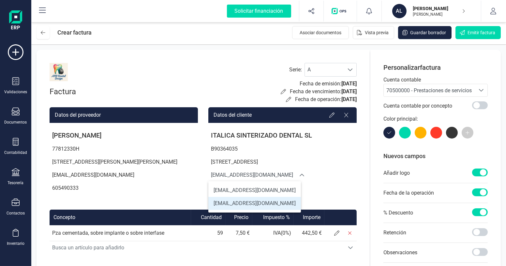
click at [322, 166] on p "[STREET_ADDRESS]" at bounding box center [282, 161] width 148 height 13
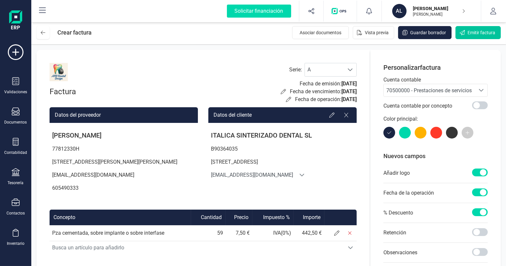
click at [469, 35] on span "Emitir factura" at bounding box center [481, 32] width 28 height 7
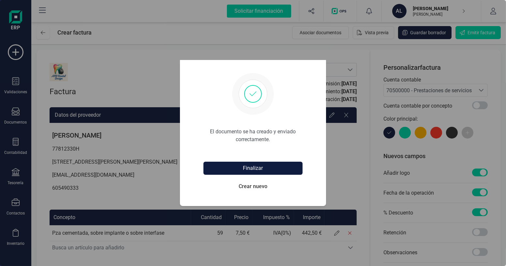
click at [259, 168] on button "Finalizar" at bounding box center [252, 168] width 99 height 13
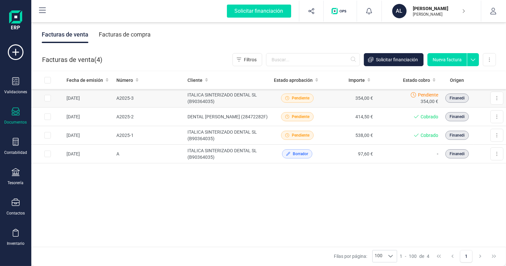
click at [194, 100] on td "ITALICA SINTERIZADO DENTAL SL (B90364035)" at bounding box center [228, 98] width 86 height 19
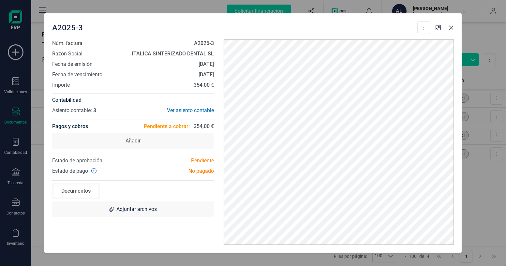
click at [452, 29] on icon "button" at bounding box center [451, 28] width 4 height 4
